Goal: Information Seeking & Learning: Find specific fact

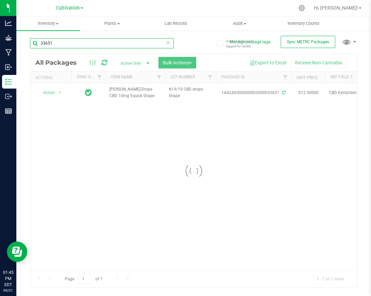
click at [130, 43] on input "33651" at bounding box center [102, 43] width 144 height 10
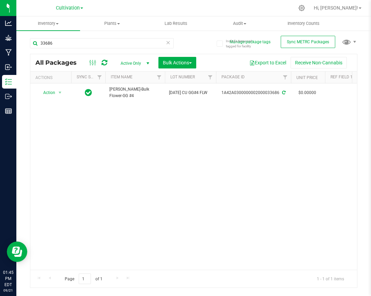
click at [153, 130] on div "Action Action Adjust qty Create package Edit attributes Global inventory Locate…" at bounding box center [193, 176] width 327 height 186
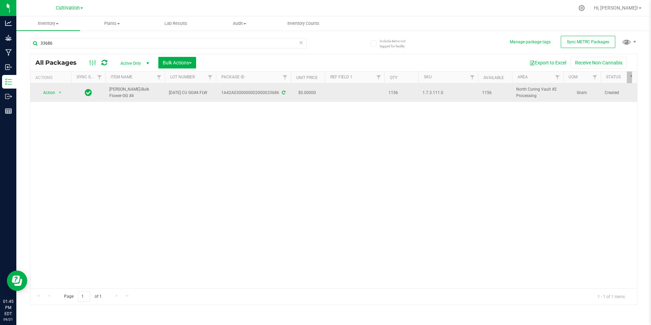
drag, startPoint x: 223, startPoint y: 92, endPoint x: 279, endPoint y: 93, distance: 55.9
click at [279, 93] on div "1A42A0300000002000033686" at bounding box center [253, 93] width 77 height 6
drag, startPoint x: 279, startPoint y: 93, endPoint x: 273, endPoint y: 94, distance: 6.0
copy div "1A42A0300000002000033686"
drag, startPoint x: 156, startPoint y: 91, endPoint x: 110, endPoint y: 94, distance: 46.4
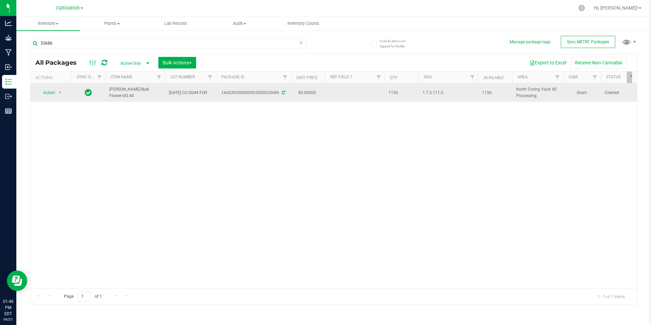
click at [110, 94] on span "[PERSON_NAME]-Bulk Flower-GG #4" at bounding box center [134, 92] width 51 height 13
copy span "[PERSON_NAME]-Bulk Flower-GG #4"
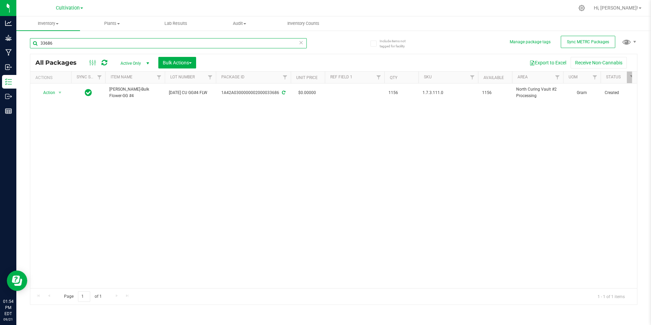
click at [108, 45] on input "33686" at bounding box center [168, 43] width 277 height 10
click at [199, 142] on div "Action Action Adjust qty Create package Edit attributes Global inventory Locate…" at bounding box center [333, 185] width 607 height 205
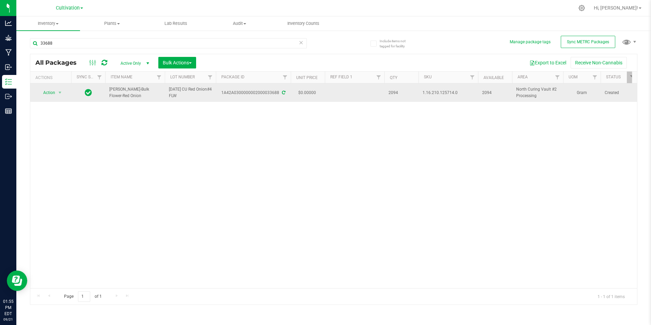
drag, startPoint x: 118, startPoint y: 95, endPoint x: 108, endPoint y: 90, distance: 11.6
click at [108, 90] on td "[PERSON_NAME]-Bulk Flower-Red Onion" at bounding box center [135, 92] width 60 height 18
drag, startPoint x: 108, startPoint y: 90, endPoint x: 114, endPoint y: 90, distance: 6.1
copy span "[PERSON_NAME]-Bulk Flower-Red Onion"
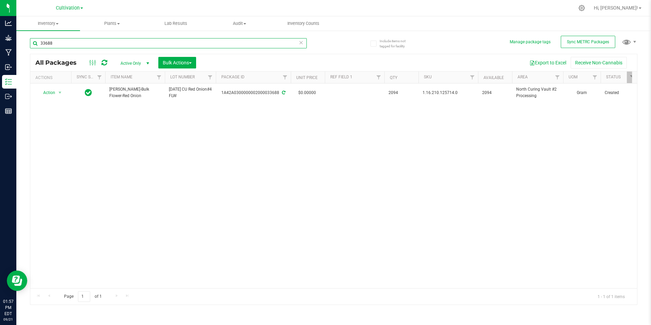
click at [135, 46] on input "33688" at bounding box center [168, 43] width 277 height 10
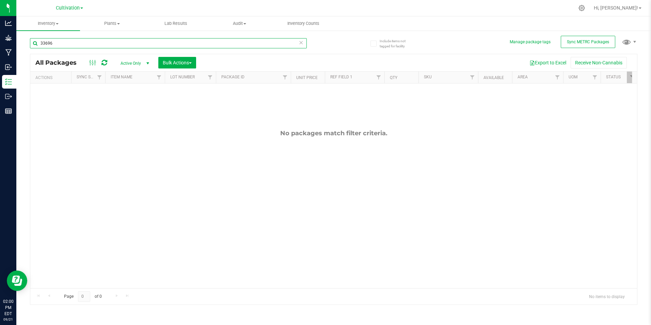
drag, startPoint x: 69, startPoint y: 41, endPoint x: 51, endPoint y: 42, distance: 18.1
click at [38, 42] on input "33696" at bounding box center [168, 43] width 277 height 10
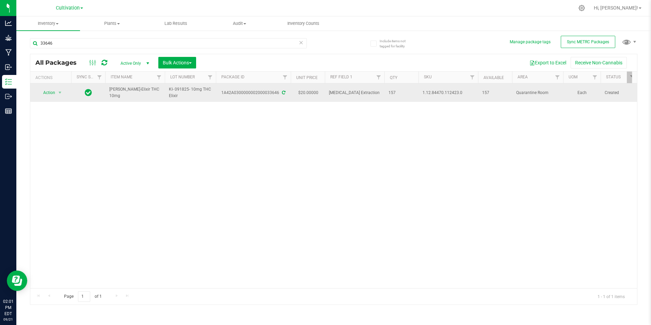
drag, startPoint x: 148, startPoint y: 91, endPoint x: 112, endPoint y: 89, distance: 36.1
click at [112, 89] on span "[PERSON_NAME]-Elixir THC 10mg" at bounding box center [134, 92] width 51 height 13
drag, startPoint x: 112, startPoint y: 89, endPoint x: 108, endPoint y: 97, distance: 8.5
click at [114, 103] on div "Action Action Adjust qty Create package Edit attributes Global inventory Locate…" at bounding box center [333, 185] width 607 height 205
drag, startPoint x: 109, startPoint y: 94, endPoint x: 151, endPoint y: 93, distance: 41.6
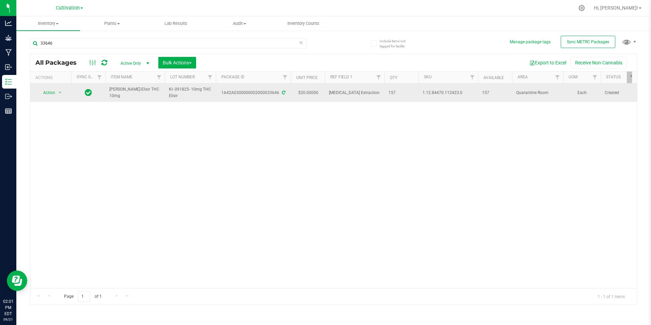
click at [151, 93] on td "[PERSON_NAME]-Elixir THC 10mg" at bounding box center [135, 92] width 60 height 18
drag, startPoint x: 151, startPoint y: 93, endPoint x: 146, endPoint y: 93, distance: 4.1
copy span "[PERSON_NAME]-Elixir THC 10mg"
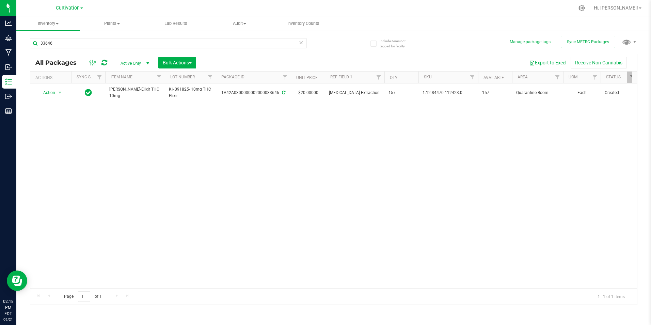
click at [107, 36] on div "33646" at bounding box center [182, 43] width 304 height 22
click at [105, 43] on input "33646" at bounding box center [168, 43] width 277 height 10
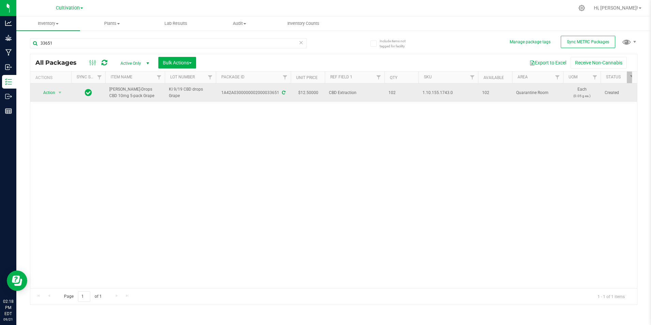
drag, startPoint x: 135, startPoint y: 93, endPoint x: 110, endPoint y: 88, distance: 25.5
click at [110, 88] on span "[PERSON_NAME]-Drops CBD 10mg 5-pack Grape" at bounding box center [134, 92] width 51 height 13
copy span "[PERSON_NAME]-Drops CBD 10mg 5-pack Grape"
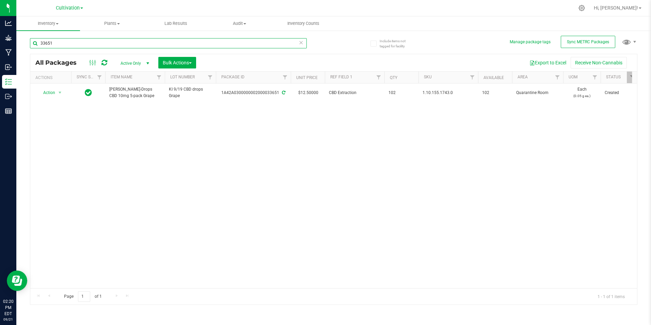
click at [145, 43] on input "33651" at bounding box center [168, 43] width 277 height 10
type input "3365"
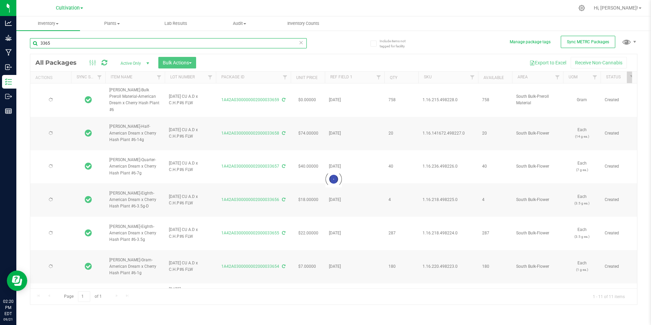
type input "[DATE]"
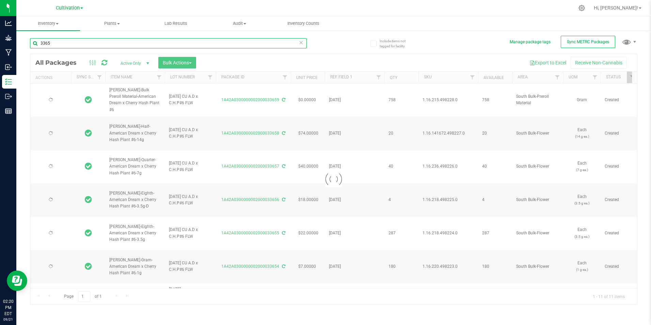
type input "[DATE]"
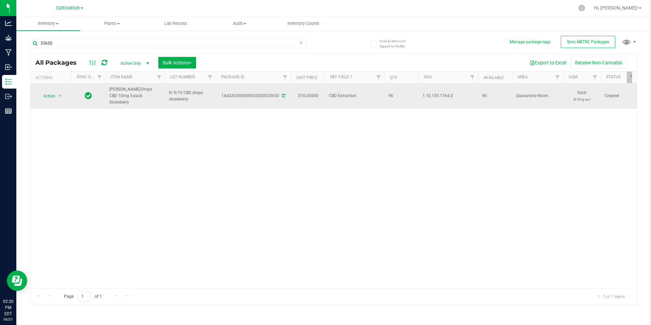
drag, startPoint x: 147, startPoint y: 95, endPoint x: 108, endPoint y: 92, distance: 38.6
click at [108, 92] on td "[PERSON_NAME]-Drops CBD 10mg 5-pack Strawberry" at bounding box center [135, 95] width 60 height 25
drag, startPoint x: 108, startPoint y: 92, endPoint x: 112, endPoint y: 92, distance: 3.4
copy span "[PERSON_NAME]-Drops CBD 10mg 5-pack Strawberry"
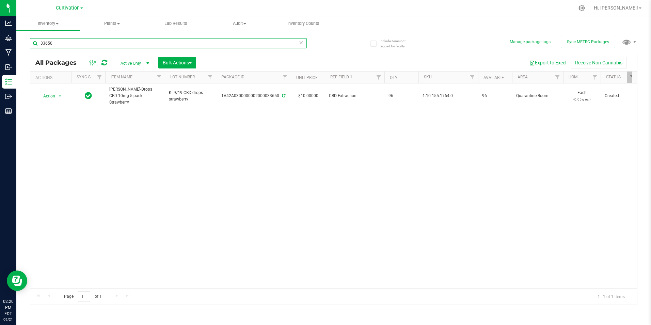
click at [121, 41] on input "33650" at bounding box center [168, 43] width 277 height 10
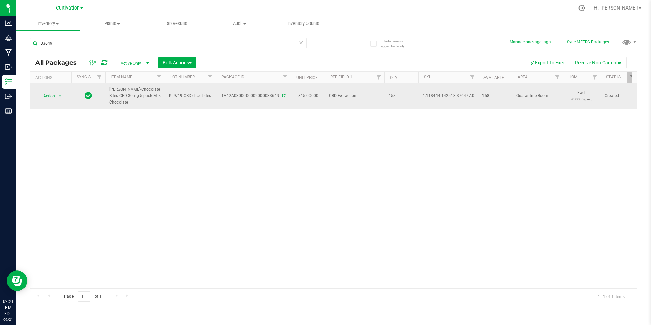
drag, startPoint x: 139, startPoint y: 106, endPoint x: 109, endPoint y: 89, distance: 34.2
click at [109, 89] on td "[PERSON_NAME]-Chocolate Bites-CBD 30mg 5-pack-Milk Chocolate" at bounding box center [135, 95] width 60 height 25
copy span "[PERSON_NAME]-Chocolate Bites-CBD 30mg 5-pack-Milk Chocolate"
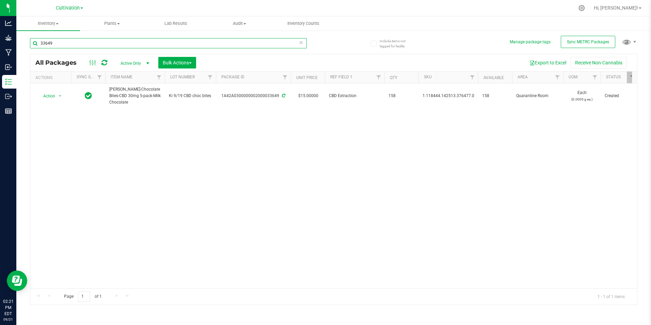
click at [93, 39] on input "33649" at bounding box center [168, 43] width 277 height 10
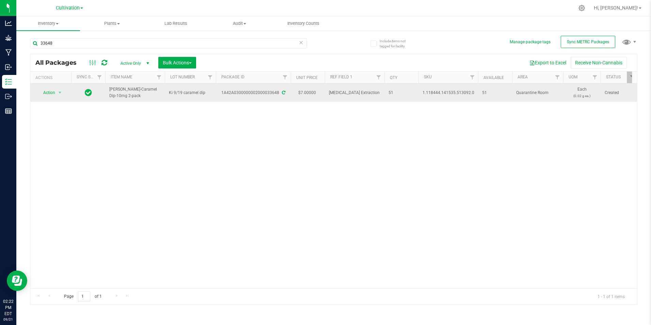
drag, startPoint x: 118, startPoint y: 100, endPoint x: 119, endPoint y: 96, distance: 4.4
click at [119, 96] on td "[PERSON_NAME]-Caramel Dip-10mg 2-pack" at bounding box center [135, 92] width 60 height 18
drag, startPoint x: 119, startPoint y: 96, endPoint x: 115, endPoint y: 95, distance: 4.5
copy span "[PERSON_NAME]-Caramel Dip-10mg 2-pack"
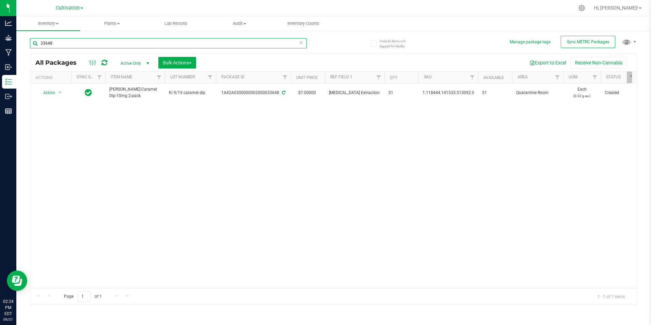
click at [116, 42] on input "33648" at bounding box center [168, 43] width 277 height 10
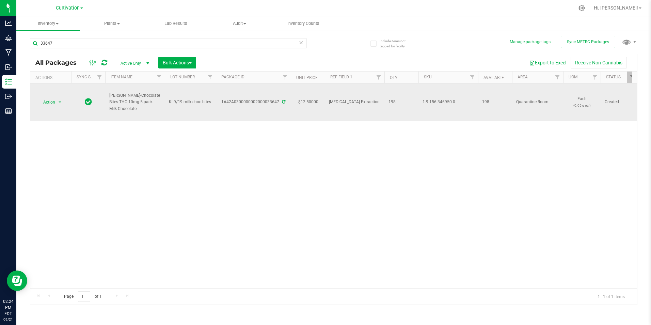
drag, startPoint x: 140, startPoint y: 108, endPoint x: 109, endPoint y: 95, distance: 33.7
click at [109, 95] on td "[PERSON_NAME]-Chocolate Bites-THC 10mg 5-pack-Milk Chocolate" at bounding box center [135, 101] width 60 height 37
drag, startPoint x: 110, startPoint y: 95, endPoint x: 111, endPoint y: 116, distance: 21.2
click at [97, 127] on div "Action Action Adjust qty Create package Edit attributes Global inventory Locate…" at bounding box center [333, 185] width 607 height 205
drag, startPoint x: 108, startPoint y: 94, endPoint x: 128, endPoint y: 109, distance: 25.1
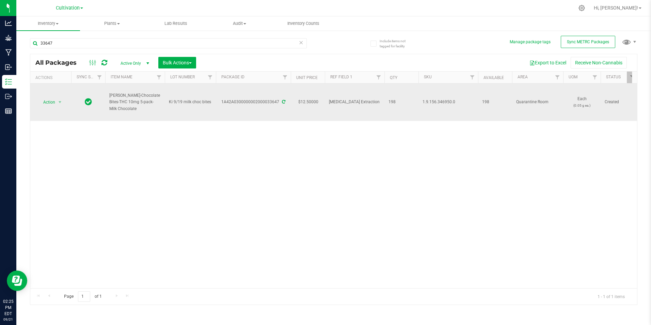
click at [128, 109] on td "[PERSON_NAME]-Chocolate Bites-THC 10mg 5-pack-Milk Chocolate" at bounding box center [135, 101] width 60 height 37
drag, startPoint x: 128, startPoint y: 109, endPoint x: 121, endPoint y: 106, distance: 8.0
copy span "[PERSON_NAME]-Chocolate Bites-THC 10mg 5-pack-Milk Chocolate"
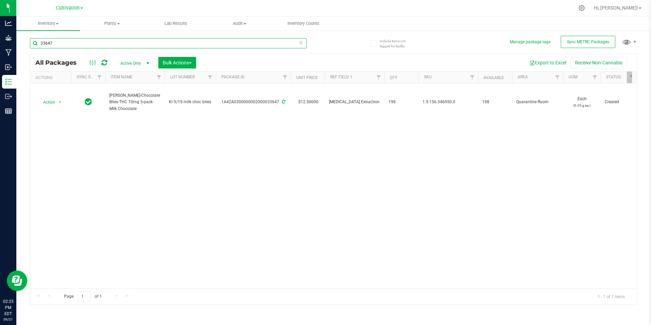
click at [177, 43] on input "33647" at bounding box center [168, 43] width 277 height 10
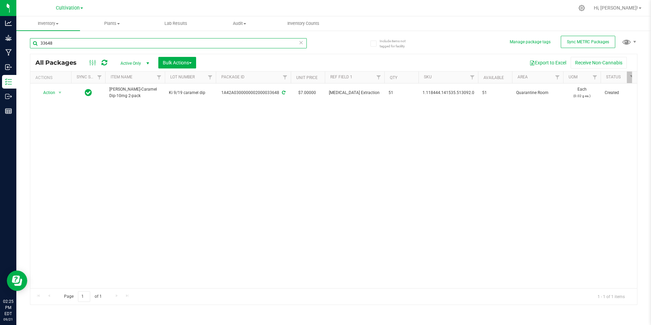
click at [139, 41] on input "33648" at bounding box center [168, 43] width 277 height 10
click at [59, 44] on input "33646" at bounding box center [168, 43] width 277 height 10
click at [63, 41] on input "33646" at bounding box center [168, 43] width 277 height 10
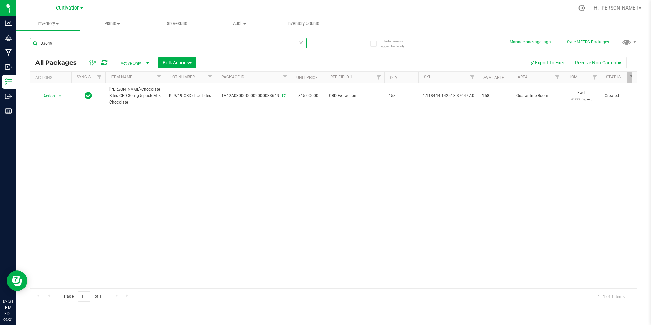
click at [94, 42] on input "33649" at bounding box center [168, 43] width 277 height 10
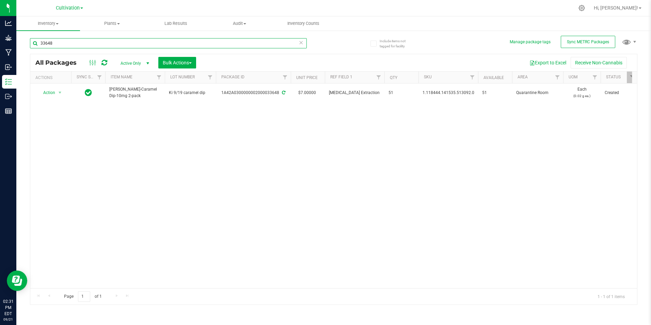
click at [101, 43] on input "33648" at bounding box center [168, 43] width 277 height 10
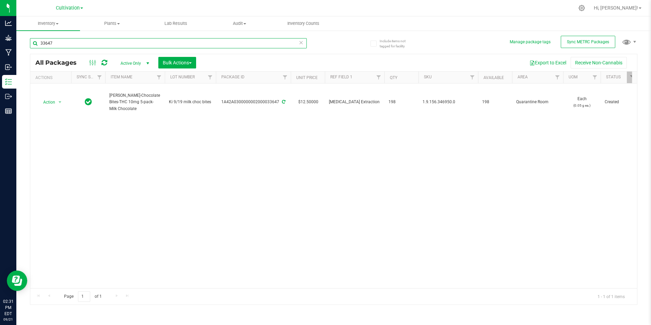
click at [93, 41] on input "33647" at bounding box center [168, 43] width 277 height 10
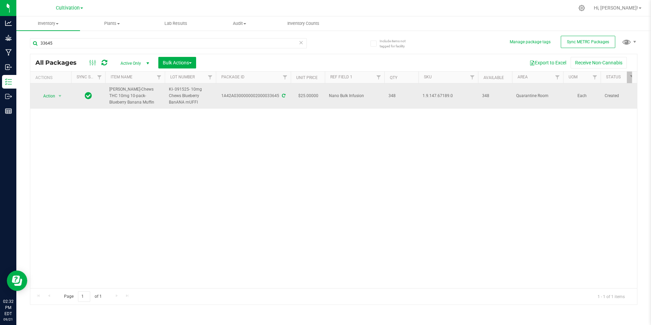
drag, startPoint x: 122, startPoint y: 101, endPoint x: 109, endPoint y: 88, distance: 18.1
click at [109, 88] on span "[PERSON_NAME]-Chews THC 10mg 10-pack-Blueberry Banana Muffin" at bounding box center [134, 96] width 51 height 20
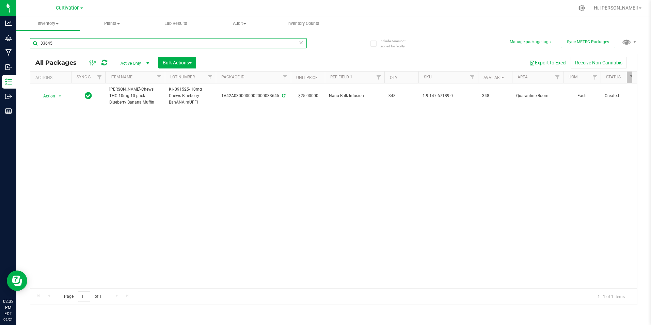
click at [140, 41] on input "33645" at bounding box center [168, 43] width 277 height 10
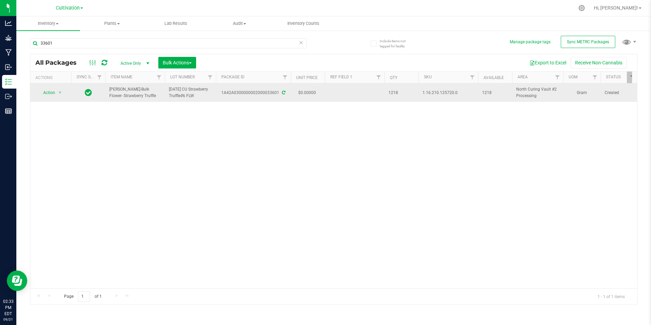
drag, startPoint x: 145, startPoint y: 96, endPoint x: 110, endPoint y: 89, distance: 35.7
click at [110, 89] on span "[PERSON_NAME]-Bulk Flower- Strawberry Truffle" at bounding box center [134, 92] width 51 height 13
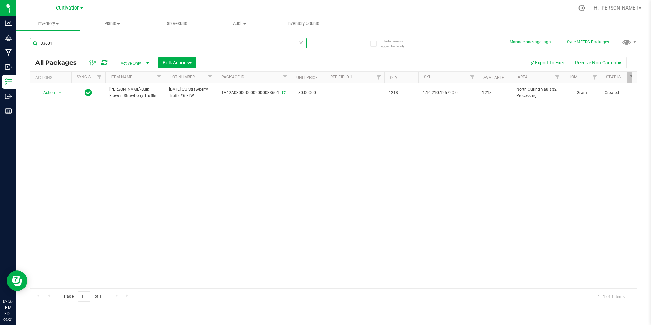
click at [93, 41] on input "33601" at bounding box center [168, 43] width 277 height 10
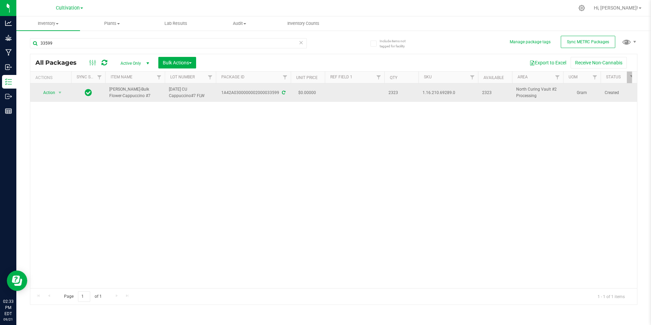
drag, startPoint x: 144, startPoint y: 98, endPoint x: 110, endPoint y: 92, distance: 34.7
click at [110, 92] on span "[PERSON_NAME]-Bulk Flower-Cappuccino #7" at bounding box center [134, 92] width 51 height 13
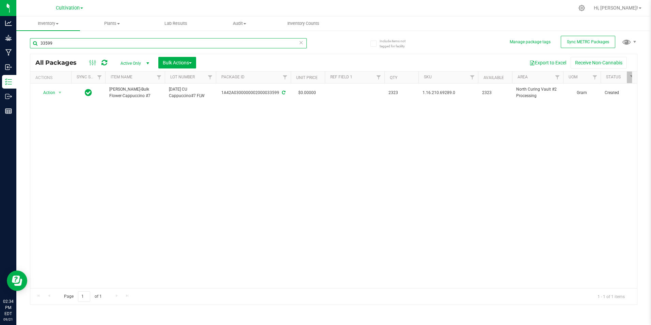
click at [92, 41] on input "33599" at bounding box center [168, 43] width 277 height 10
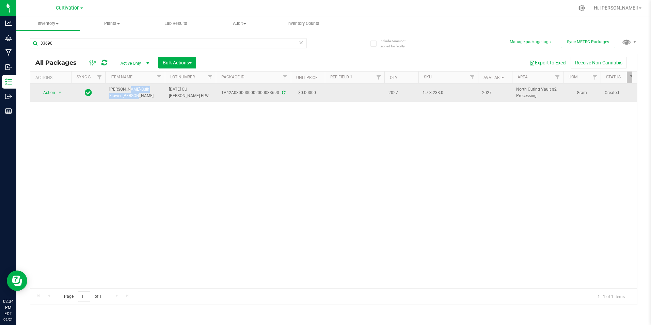
drag, startPoint x: 158, startPoint y: 91, endPoint x: 110, endPoint y: 91, distance: 48.0
click at [110, 91] on td "[PERSON_NAME]-Bulk Flower-[PERSON_NAME]" at bounding box center [135, 92] width 60 height 18
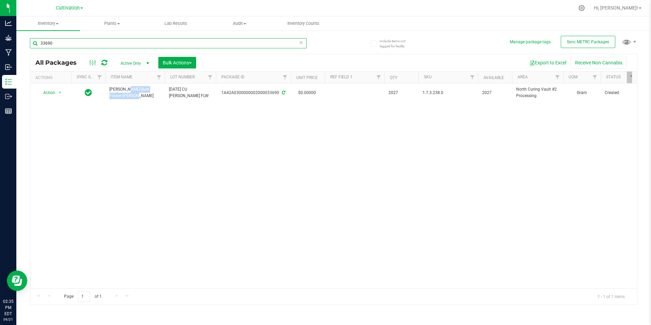
click at [157, 40] on input "33690" at bounding box center [168, 43] width 277 height 10
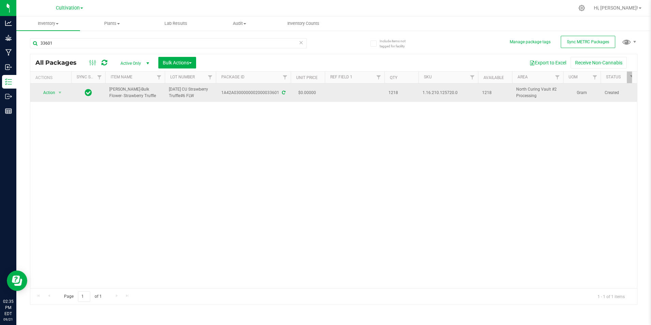
drag, startPoint x: 143, startPoint y: 98, endPoint x: 110, endPoint y: 90, distance: 34.4
click at [110, 90] on span "[PERSON_NAME]-Bulk Flower- Strawberry Truffle" at bounding box center [134, 92] width 51 height 13
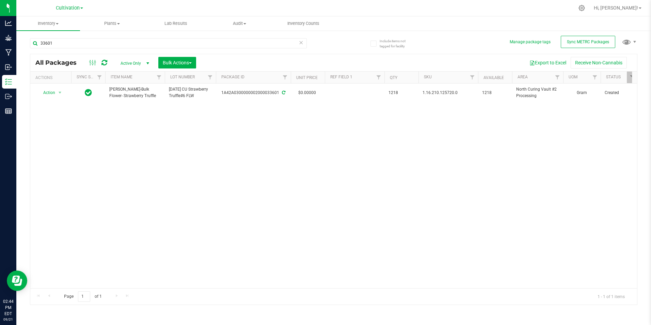
click at [130, 140] on div "Action Action Adjust qty Create package Edit attributes Global inventory Locate…" at bounding box center [333, 185] width 607 height 205
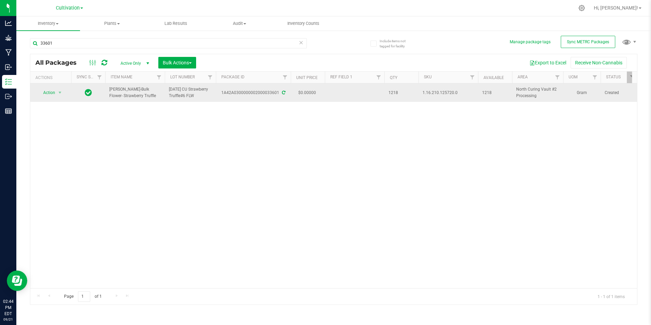
click at [189, 96] on span "[DATE] CU Strawberry Truffle#6 FLW" at bounding box center [190, 92] width 43 height 13
click at [216, 181] on div "Action Action Adjust qty Create package Edit attributes Global inventory Locate…" at bounding box center [333, 185] width 607 height 205
click at [93, 44] on input "33601" at bounding box center [168, 43] width 277 height 10
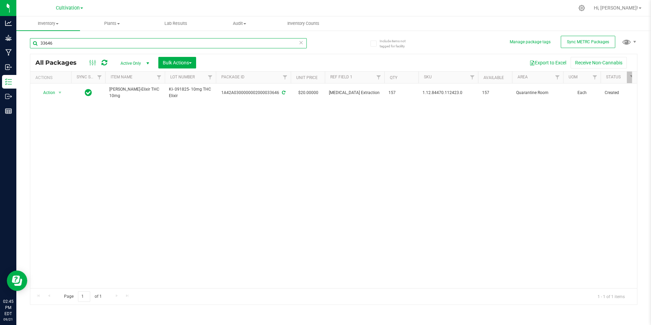
click at [74, 40] on input "33646" at bounding box center [168, 43] width 277 height 10
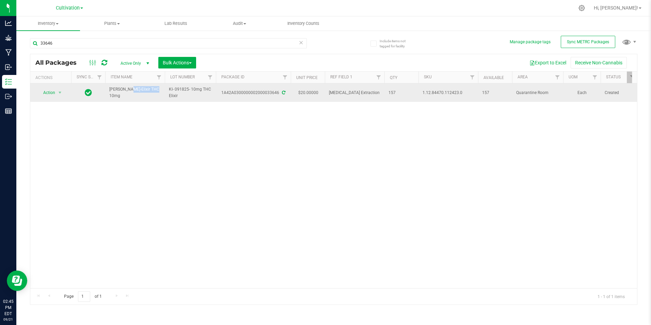
drag, startPoint x: 112, startPoint y: 92, endPoint x: 131, endPoint y: 94, distance: 19.1
click at [132, 94] on span "[PERSON_NAME]-Elixir THC 10mg" at bounding box center [134, 92] width 51 height 13
drag, startPoint x: 131, startPoint y: 94, endPoint x: 105, endPoint y: 99, distance: 26.8
click at [105, 103] on div "Action Action Adjust qty Create package Edit attributes Global inventory Locate…" at bounding box center [333, 185] width 607 height 205
drag, startPoint x: 109, startPoint y: 92, endPoint x: 150, endPoint y: 94, distance: 40.9
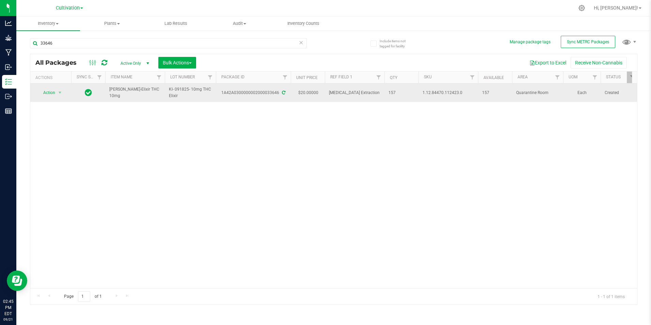
click at [150, 94] on td "[PERSON_NAME]-Elixir THC 10mg" at bounding box center [135, 92] width 60 height 18
drag, startPoint x: 150, startPoint y: 94, endPoint x: 146, endPoint y: 94, distance: 3.7
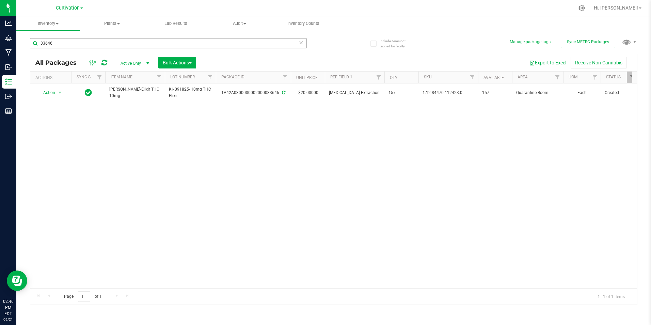
click at [93, 37] on div "33646" at bounding box center [182, 43] width 304 height 22
click at [99, 44] on input "33646" at bounding box center [168, 43] width 277 height 10
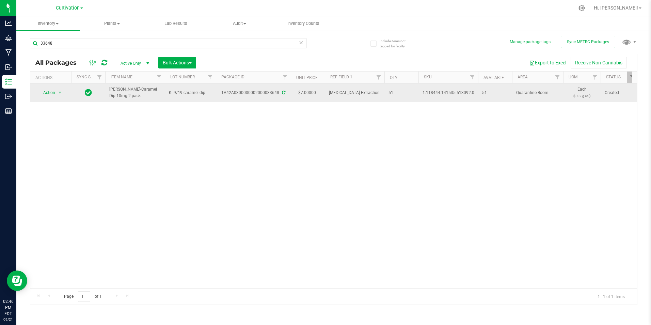
drag, startPoint x: 124, startPoint y: 95, endPoint x: 110, endPoint y: 90, distance: 15.1
click at [110, 90] on span "[PERSON_NAME]-Caramel Dip-10mg 2-pack" at bounding box center [134, 92] width 51 height 13
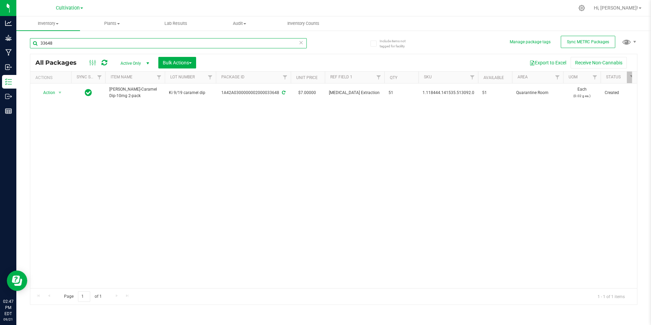
click at [112, 43] on input "33648" at bounding box center [168, 43] width 277 height 10
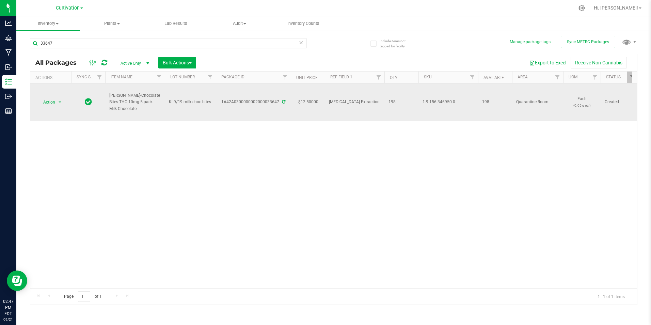
drag, startPoint x: 133, startPoint y: 110, endPoint x: 109, endPoint y: 93, distance: 29.9
click at [109, 93] on td "[PERSON_NAME]-Chocolate Bites-THC 10mg 5-pack-Milk Chocolate" at bounding box center [135, 101] width 60 height 37
drag, startPoint x: 109, startPoint y: 93, endPoint x: 115, endPoint y: 95, distance: 6.4
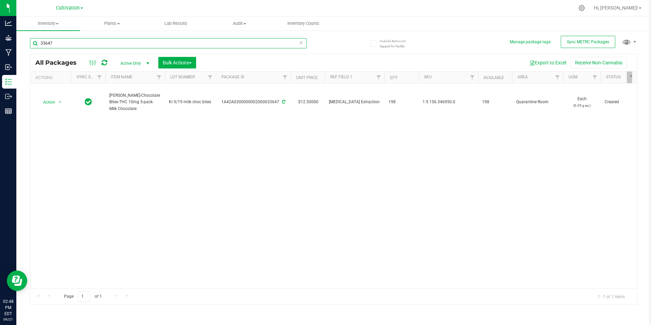
click at [77, 44] on input "33647" at bounding box center [168, 43] width 277 height 10
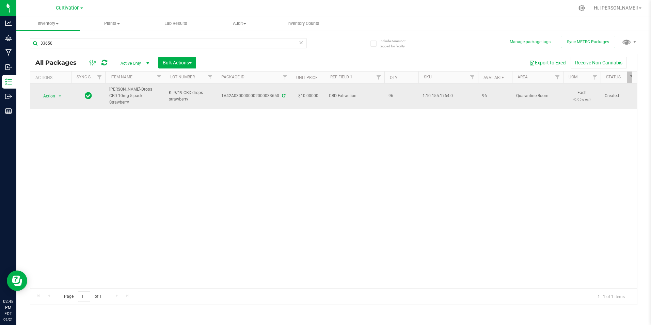
drag, startPoint x: 144, startPoint y: 94, endPoint x: 110, endPoint y: 90, distance: 35.0
click at [110, 90] on span "[PERSON_NAME]-Drops CBD 10mg 5-pack Strawberry" at bounding box center [134, 96] width 51 height 20
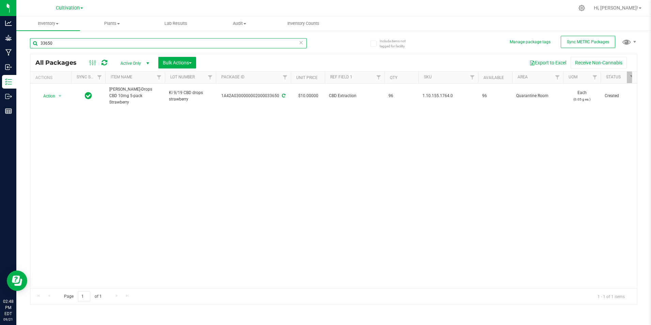
click at [60, 41] on input "33650" at bounding box center [168, 43] width 277 height 10
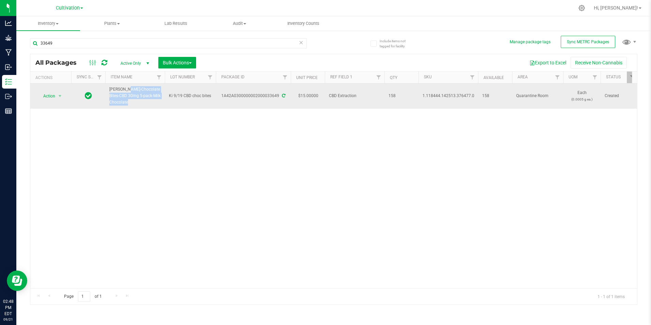
drag, startPoint x: 124, startPoint y: 105, endPoint x: 112, endPoint y: 90, distance: 19.4
click at [110, 89] on span "[PERSON_NAME]-Chocolate Bites-CBD 30mg 5-pack-Milk Chocolate" at bounding box center [134, 96] width 51 height 20
drag, startPoint x: 112, startPoint y: 90, endPoint x: 134, endPoint y: 101, distance: 24.8
click at [134, 101] on span "[PERSON_NAME]-Chocolate Bites-CBD 30mg 5-pack-Milk Chocolate" at bounding box center [134, 96] width 51 height 20
drag, startPoint x: 134, startPoint y: 101, endPoint x: 109, endPoint y: 88, distance: 27.8
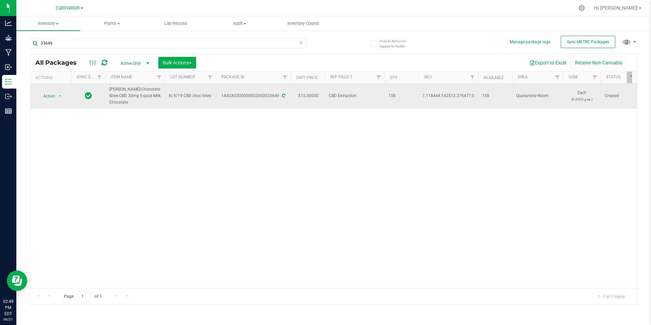
click at [109, 88] on span "[PERSON_NAME]-Chocolate Bites-CBD 30mg 5-pack-Milk Chocolate" at bounding box center [134, 96] width 51 height 20
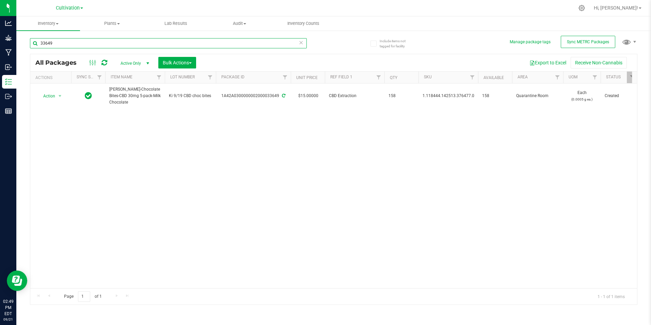
click at [97, 45] on input "33649" at bounding box center [168, 43] width 277 height 10
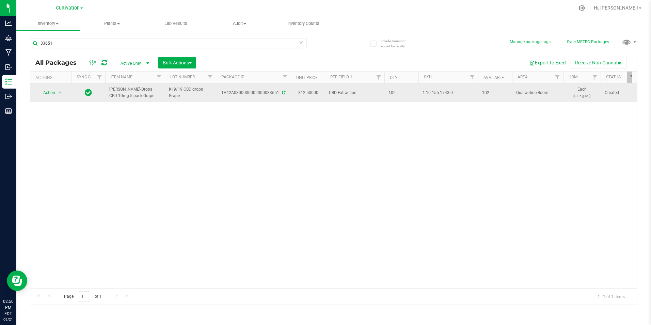
drag, startPoint x: 137, startPoint y: 97, endPoint x: 107, endPoint y: 90, distance: 30.4
click at [107, 90] on td "[PERSON_NAME]-Drops CBD 10mg 5-pack Grape" at bounding box center [135, 92] width 60 height 18
drag, startPoint x: 107, startPoint y: 90, endPoint x: 114, endPoint y: 90, distance: 6.5
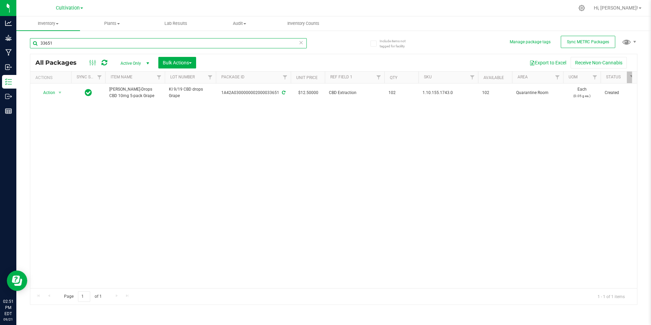
click at [105, 47] on input "33651" at bounding box center [168, 43] width 277 height 10
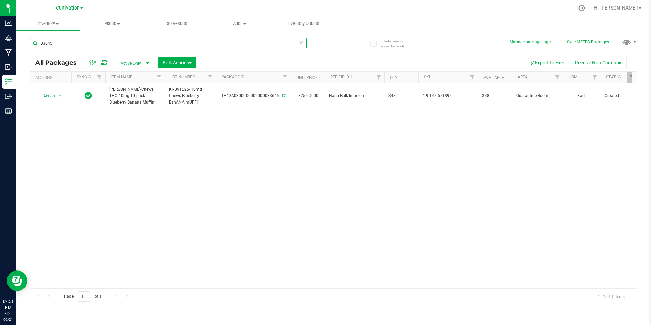
type input "33645"
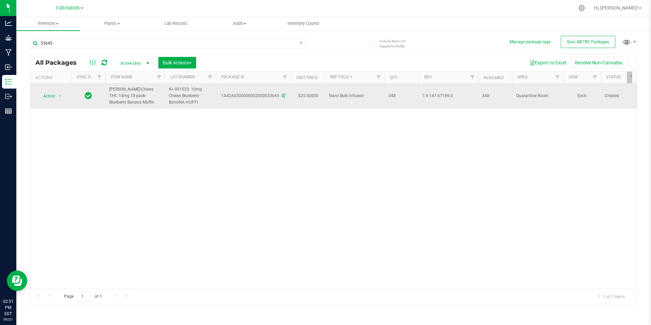
drag, startPoint x: 122, startPoint y: 103, endPoint x: 109, endPoint y: 91, distance: 17.1
click at [109, 91] on span "[PERSON_NAME]-Chews THC 10mg 10-pack-Blueberry Banana Muffin" at bounding box center [134, 96] width 51 height 20
